Goal: Navigation & Orientation: Find specific page/section

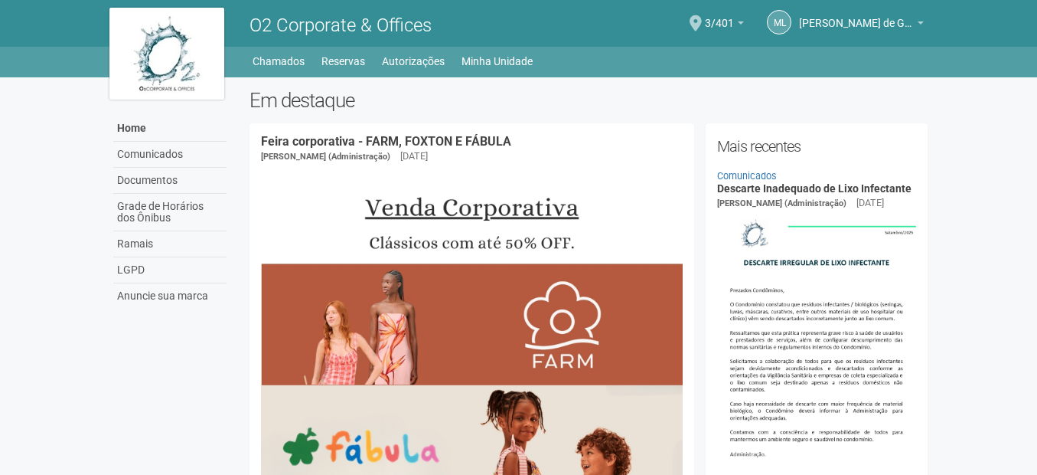
click at [520, 42] on div "O2 Corporate & Offices" at bounding box center [413, 23] width 351 height 47
click at [514, 51] on link "Minha Unidade" at bounding box center [496, 61] width 71 height 21
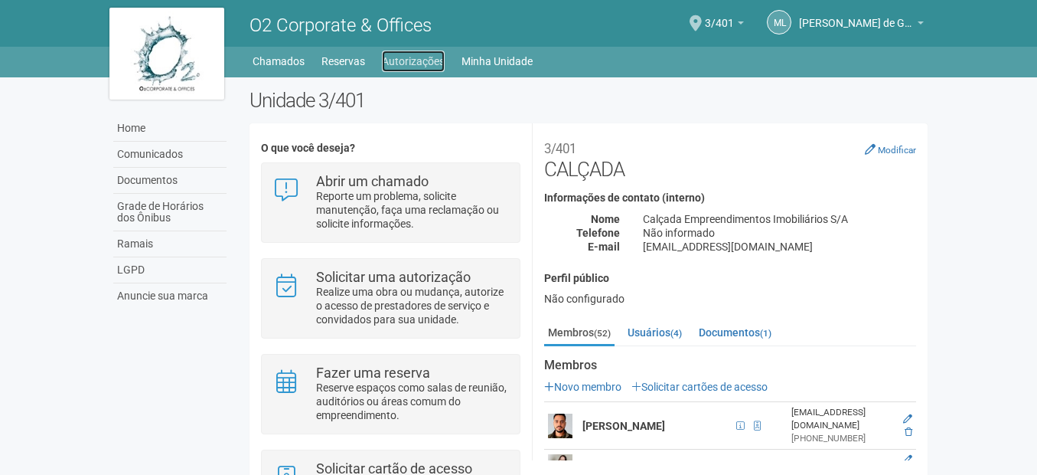
click at [406, 60] on link "Autorizações" at bounding box center [413, 61] width 63 height 21
